Goal: Task Accomplishment & Management: Use online tool/utility

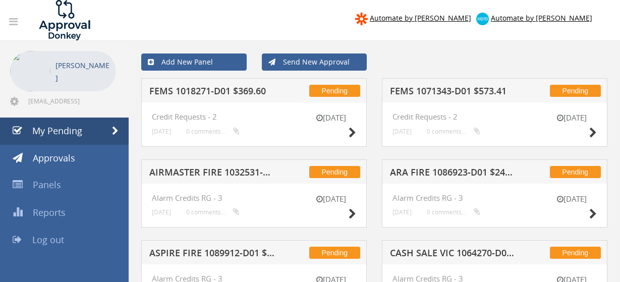
scroll to position [40, 0]
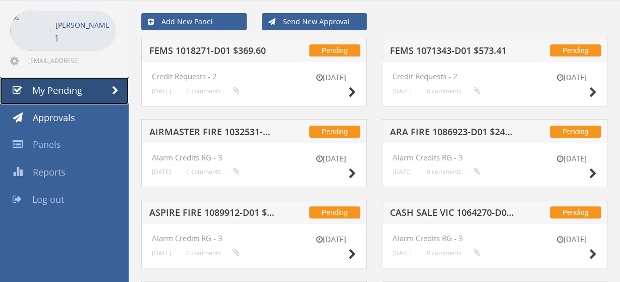
click at [67, 95] on span "My Pending" at bounding box center [57, 90] width 50 height 12
click at [73, 95] on span "My Pending" at bounding box center [57, 90] width 50 height 12
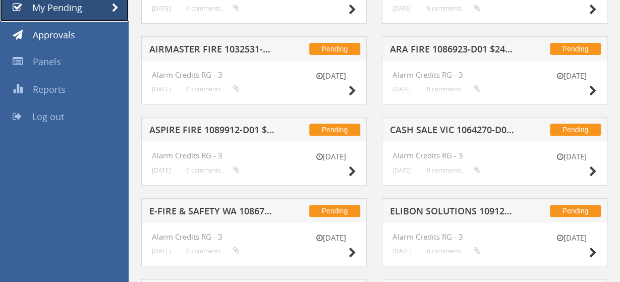
scroll to position [0, 0]
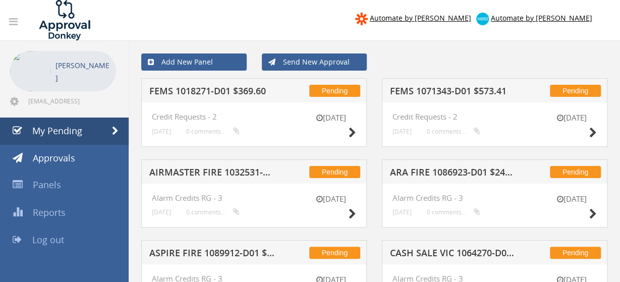
drag, startPoint x: 222, startPoint y: 176, endPoint x: 214, endPoint y: 178, distance: 7.8
click at [219, 177] on h5 "AIRMASTER FIRE 1032531-D01 $126.72" at bounding box center [212, 173] width 126 height 13
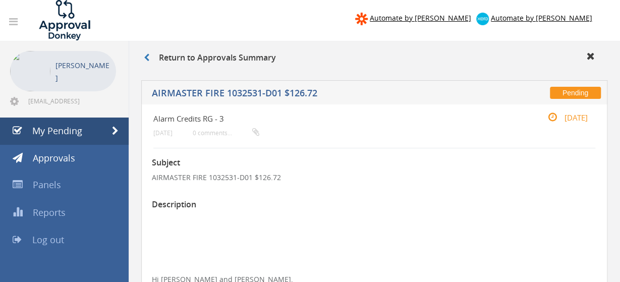
scroll to position [262, 0]
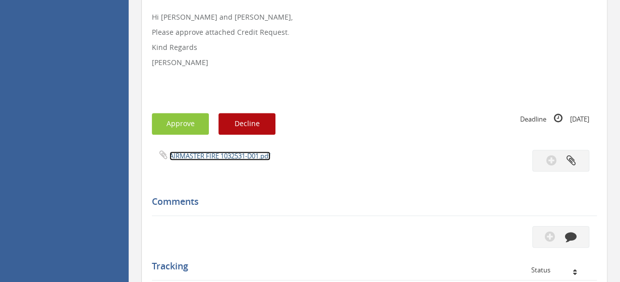
click at [239, 157] on link "AIRMASTER FIRE 1032531-D01.pdf" at bounding box center [219, 155] width 101 height 9
click at [190, 126] on button "Approve" at bounding box center [180, 124] width 57 height 22
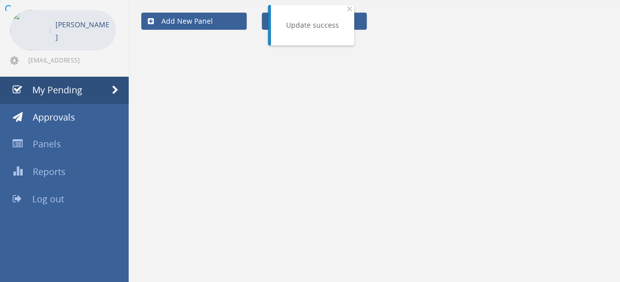
scroll to position [40, 0]
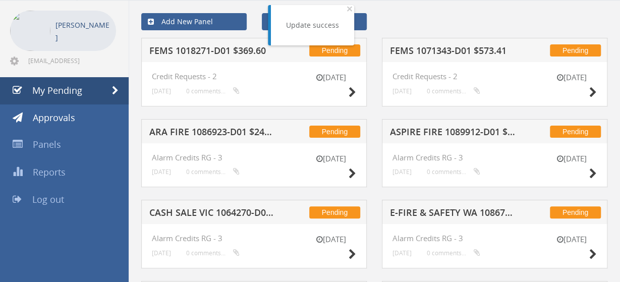
click at [202, 130] on h5 "ARA FIRE 1086923-D01 $248.09" at bounding box center [212, 133] width 126 height 13
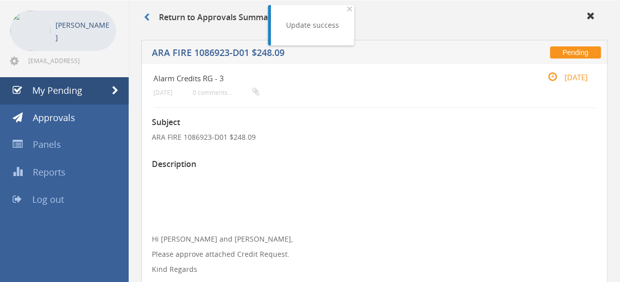
scroll to position [302, 0]
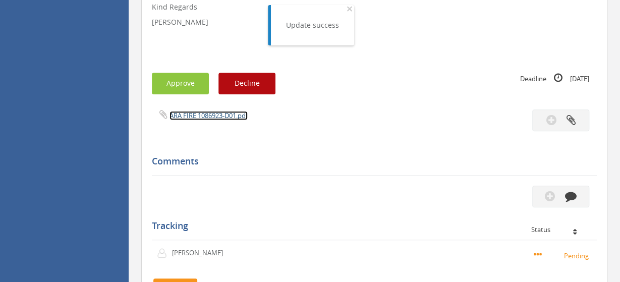
click at [215, 114] on link "ARA FIRE 1086923-D01.pdf" at bounding box center [208, 115] width 78 height 9
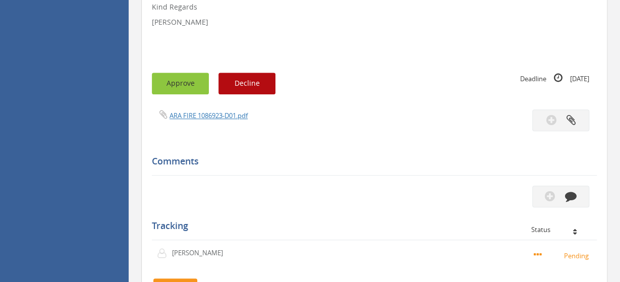
click at [186, 78] on button "Approve" at bounding box center [180, 84] width 57 height 22
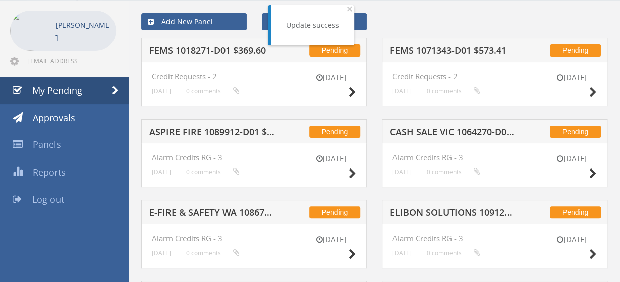
click at [219, 130] on h5 "ASPIRE FIRE 1089912-D01 $207.90" at bounding box center [212, 133] width 126 height 13
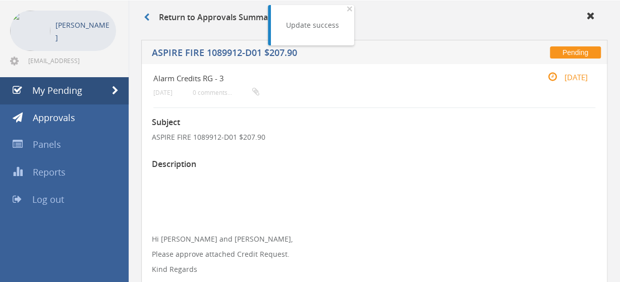
scroll to position [355, 0]
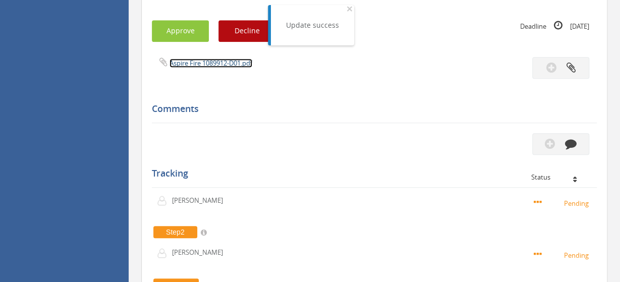
click at [214, 62] on link "Aspire Fire 1089912-D01.pdf" at bounding box center [210, 62] width 83 height 9
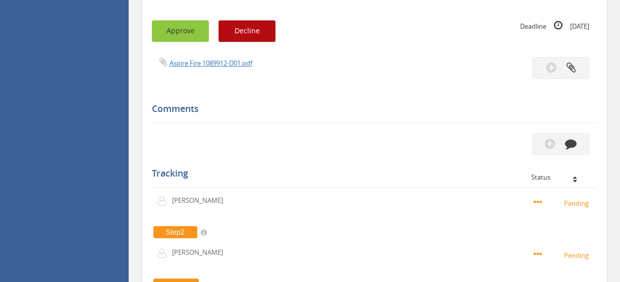
click at [174, 34] on button "Approve" at bounding box center [180, 31] width 57 height 22
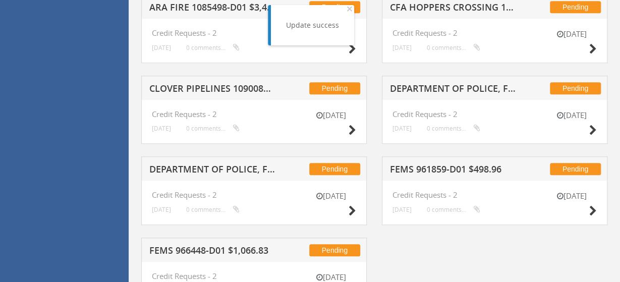
click at [207, 167] on h5 "DEPARTMENT OF POLICE, FIRE & EMERGENCY 1088302-D01 $295.35" at bounding box center [212, 170] width 126 height 13
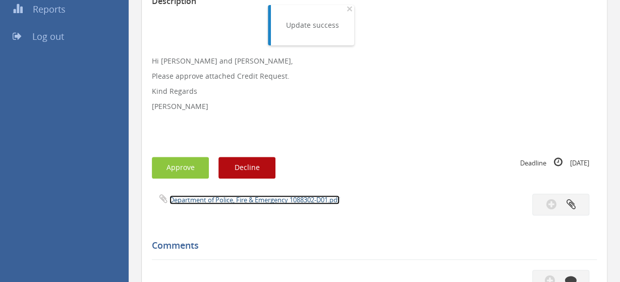
click at [226, 197] on link "Department of Police, Fire & Emergency 1088302-D01.pdf" at bounding box center [254, 199] width 170 height 9
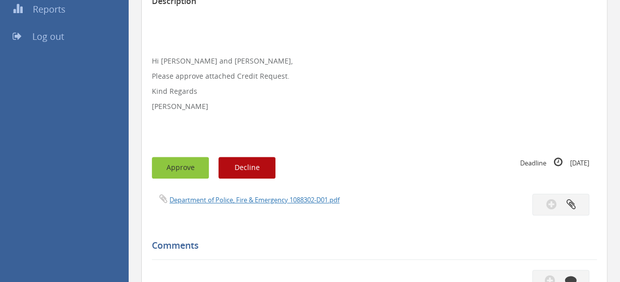
click at [176, 162] on button "Approve" at bounding box center [180, 168] width 57 height 22
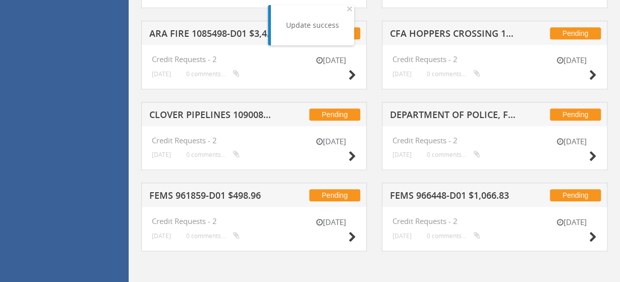
click at [214, 198] on h5 "FEMS 961859-D01 $498.96" at bounding box center [212, 197] width 126 height 13
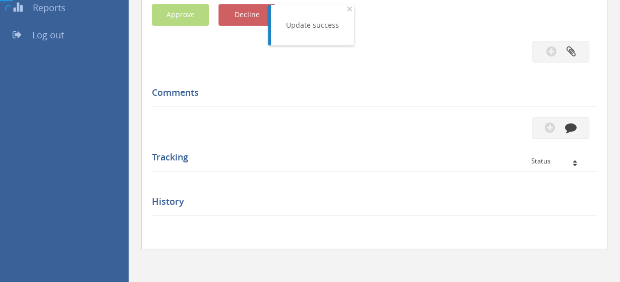
scroll to position [203, 0]
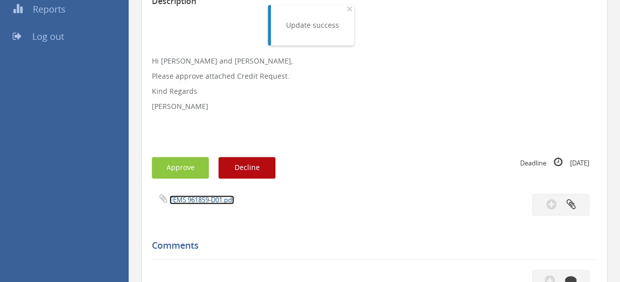
click at [216, 196] on link "FEMS 961859-D01.pdf" at bounding box center [201, 199] width 65 height 9
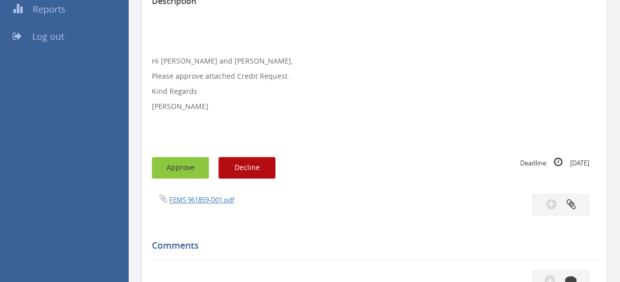
click at [178, 164] on button "Approve" at bounding box center [180, 168] width 57 height 22
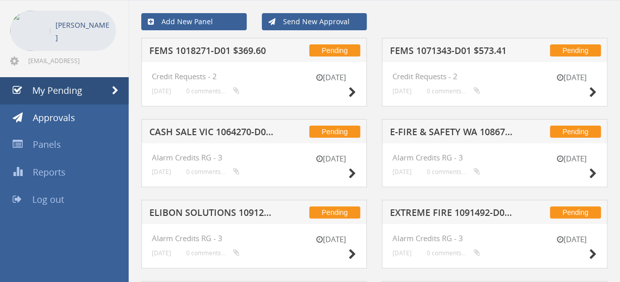
scroll to position [381, 0]
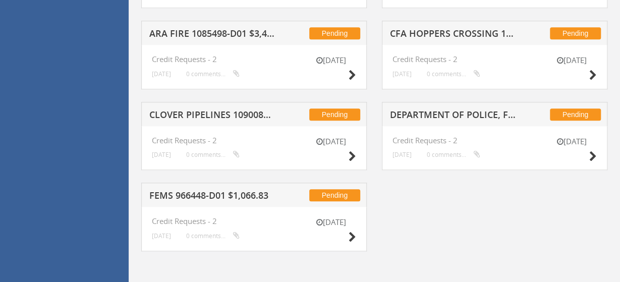
click at [217, 108] on div "Pending CLOVER PIPELINES 1090080-D01 $145.89" at bounding box center [253, 114] width 225 height 24
click at [216, 110] on h5 "CLOVER PIPELINES 1090080-D01 $145.89" at bounding box center [212, 116] width 126 height 13
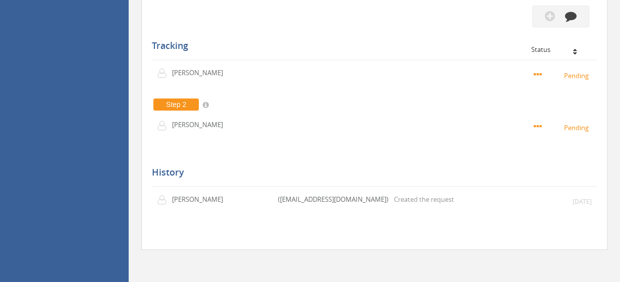
scroll to position [205, 0]
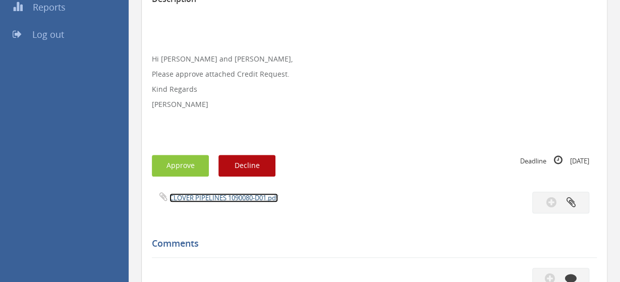
click at [219, 194] on link "CLOVER PIPELINES 1090080-D01.pdf" at bounding box center [223, 197] width 108 height 9
click at [184, 166] on button "Approve" at bounding box center [180, 166] width 57 height 22
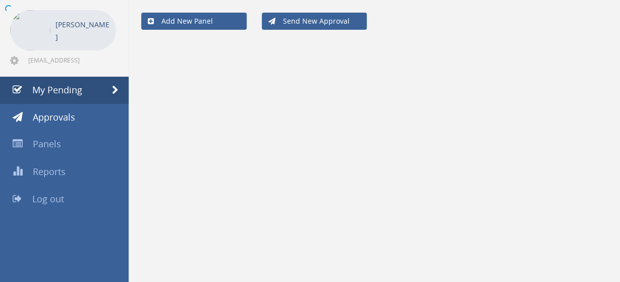
scroll to position [40, 0]
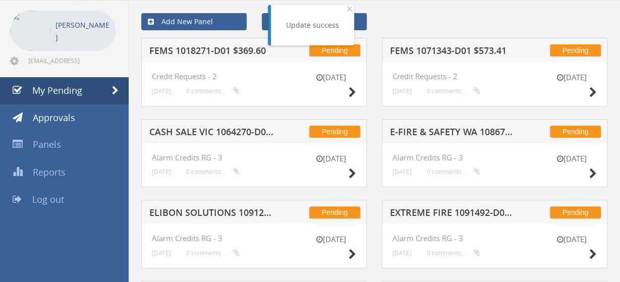
click at [215, 213] on h5 "ELIBON SOLUTIONS 1091269-D01 $185.90" at bounding box center [212, 214] width 126 height 13
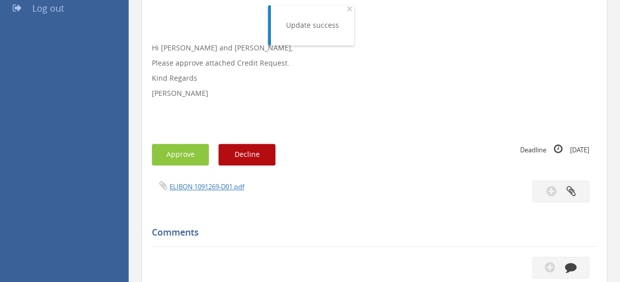
scroll to position [250, 0]
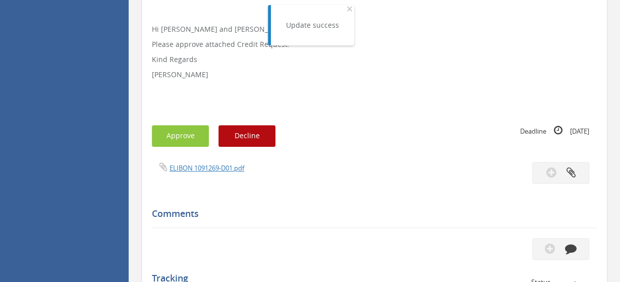
click at [213, 173] on div "ELIBON 1091269-D01.pdf" at bounding box center [374, 173] width 460 height 22
click at [213, 170] on link "ELIBON 1091269-D01.pdf" at bounding box center [206, 167] width 75 height 9
click at [183, 136] on button "Approve" at bounding box center [180, 136] width 57 height 22
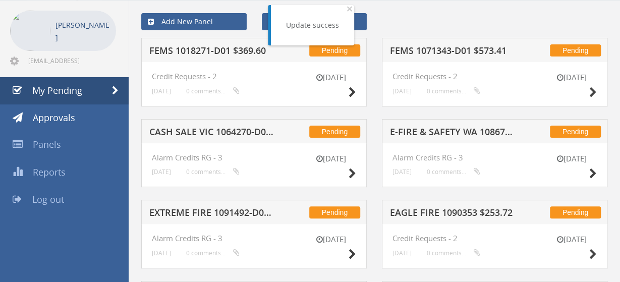
click at [233, 212] on h5 "EXTREME FIRE 1091492-D01 $106.16" at bounding box center [212, 214] width 126 height 13
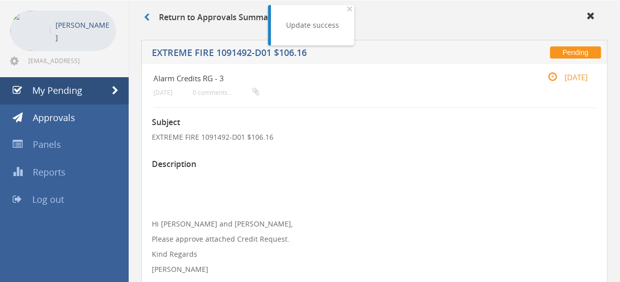
scroll to position [250, 0]
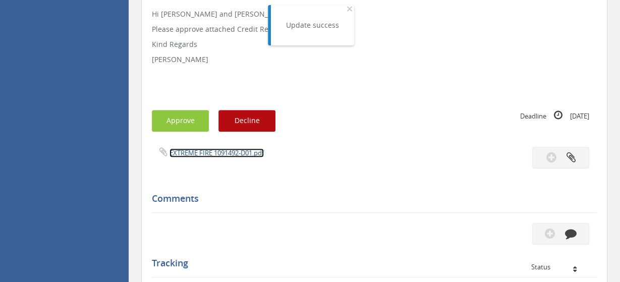
click at [222, 155] on link "EXTREME FIRE 1091492-D01.pdf" at bounding box center [216, 152] width 94 height 9
click at [202, 152] on link "EXTREME FIRE 1091492-D01.pdf" at bounding box center [216, 152] width 94 height 9
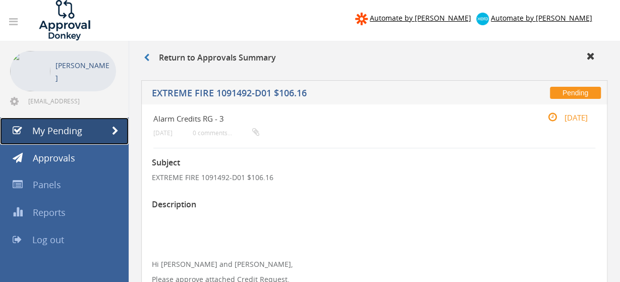
click at [87, 131] on link "My Pending" at bounding box center [64, 130] width 129 height 27
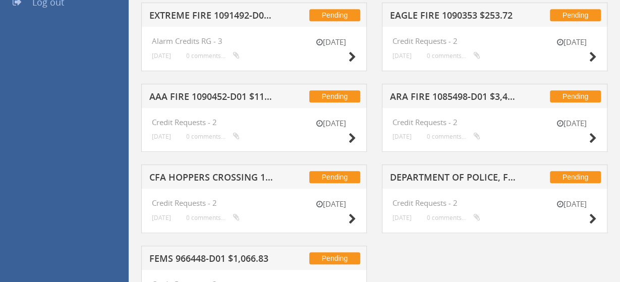
scroll to position [262, 0]
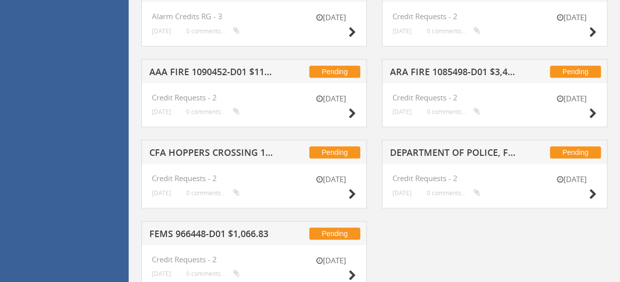
click at [427, 74] on h5 "ARA FIRE 1085498-D01 $3,498.00" at bounding box center [453, 73] width 126 height 13
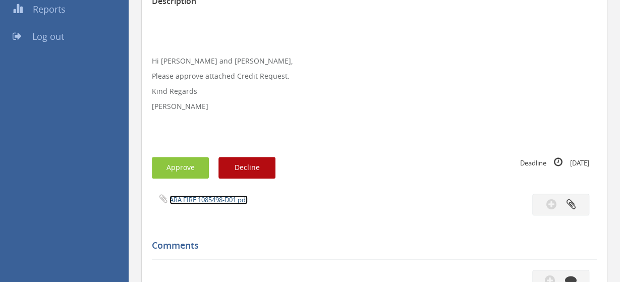
click at [229, 197] on link "ARA FIRE 1085498-D01.pdf" at bounding box center [208, 199] width 78 height 9
click at [189, 171] on button "Approve" at bounding box center [180, 168] width 57 height 22
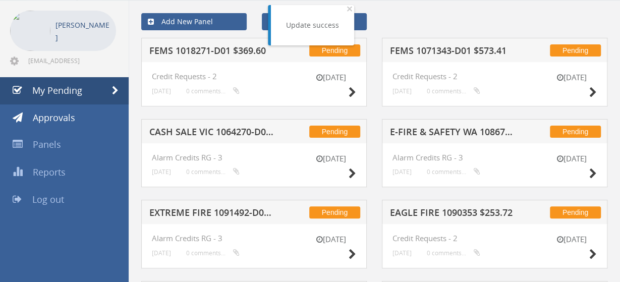
click at [208, 133] on h5 "CASH SALE VIC 1064270-D01 $136.51" at bounding box center [212, 133] width 126 height 13
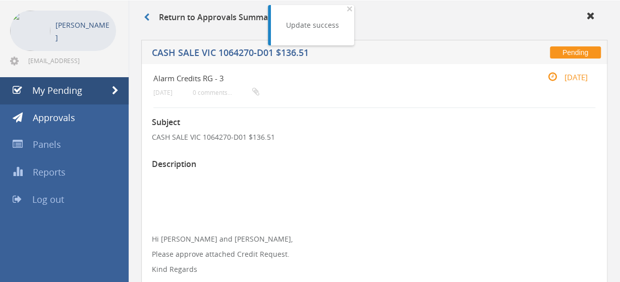
scroll to position [250, 0]
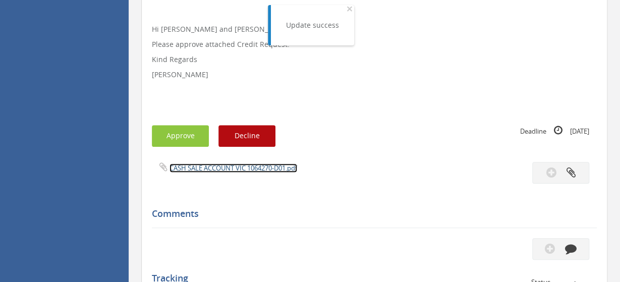
click at [229, 165] on link "CASH SALE ACCOUNT VIC 1064270-D01.pdf" at bounding box center [233, 167] width 128 height 9
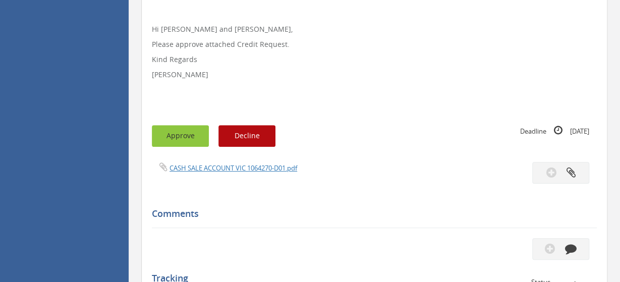
click at [180, 137] on button "Approve" at bounding box center [180, 136] width 57 height 22
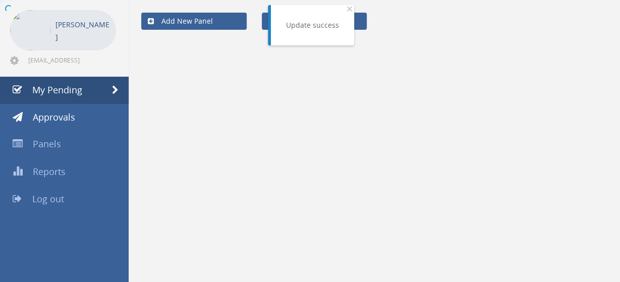
scroll to position [40, 0]
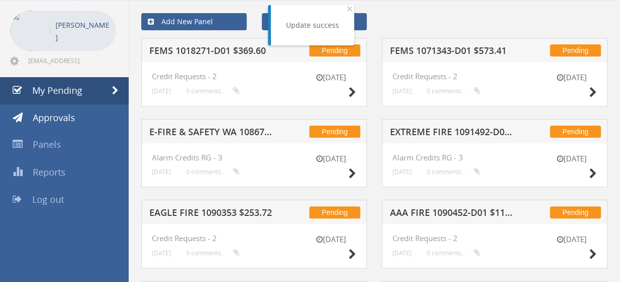
click at [215, 129] on h5 "E-FIRE & SAFETY WA 1086795-D01 $110.00" at bounding box center [212, 133] width 126 height 13
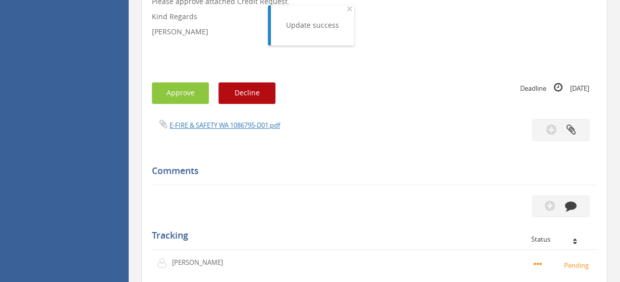
scroll to position [302, 0]
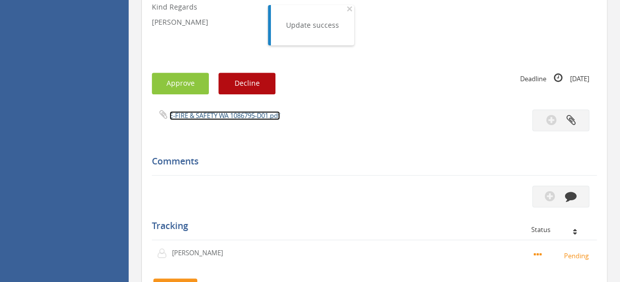
click at [204, 116] on link "E-FIRE & SAFETY WA 1086795-D01.pdf" at bounding box center [224, 115] width 110 height 9
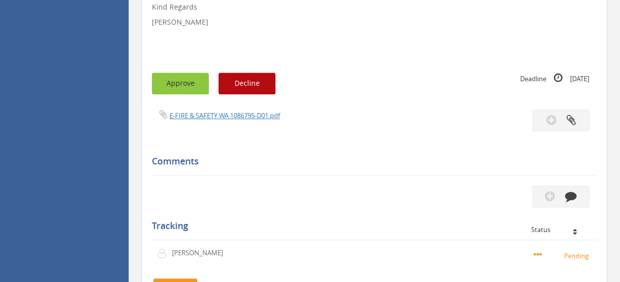
click at [180, 78] on button "Approve" at bounding box center [180, 84] width 57 height 22
